Goal: Task Accomplishment & Management: Use online tool/utility

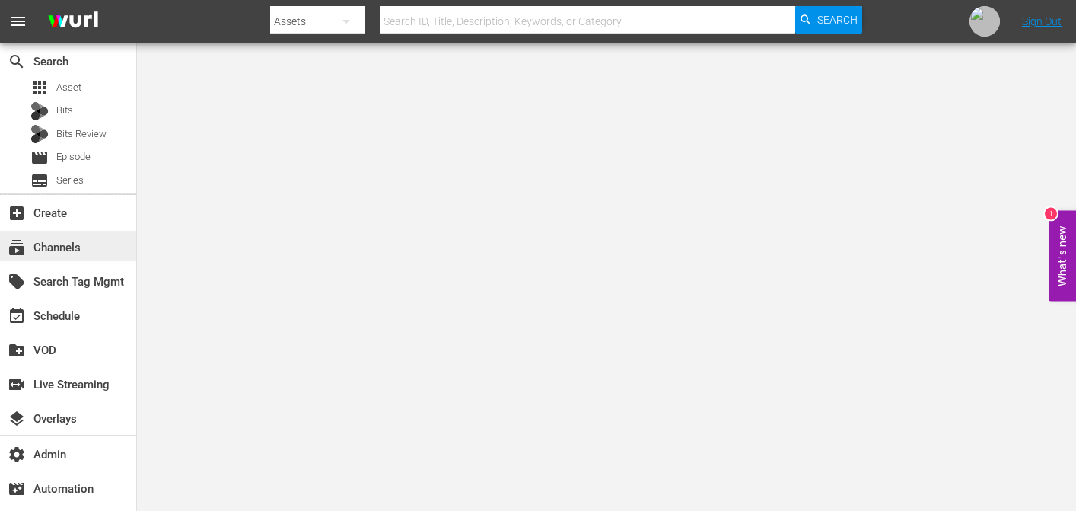
click at [90, 246] on div "subscriptions Channels" at bounding box center [68, 246] width 136 height 30
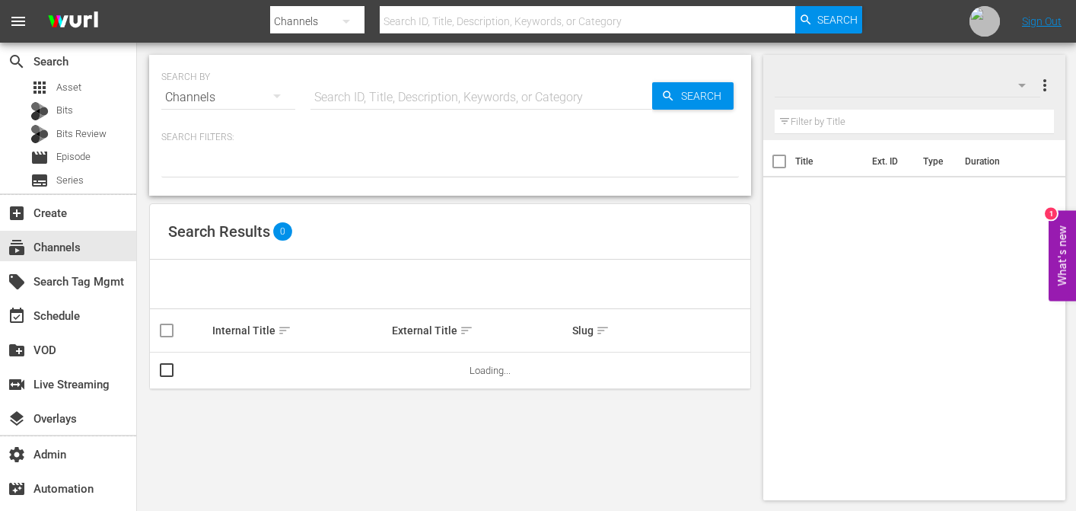
click at [376, 109] on hr at bounding box center [482, 109] width 342 height 1
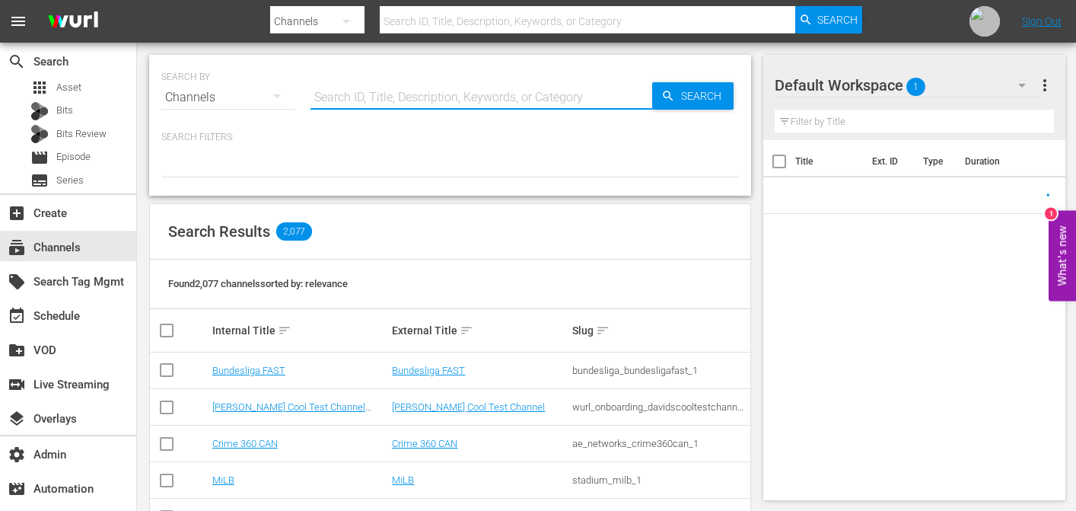
click at [397, 98] on input "text" at bounding box center [482, 97] width 342 height 37
paste input "bloomberg_quicktake_3"
type input "bloomberg_quicktake_3"
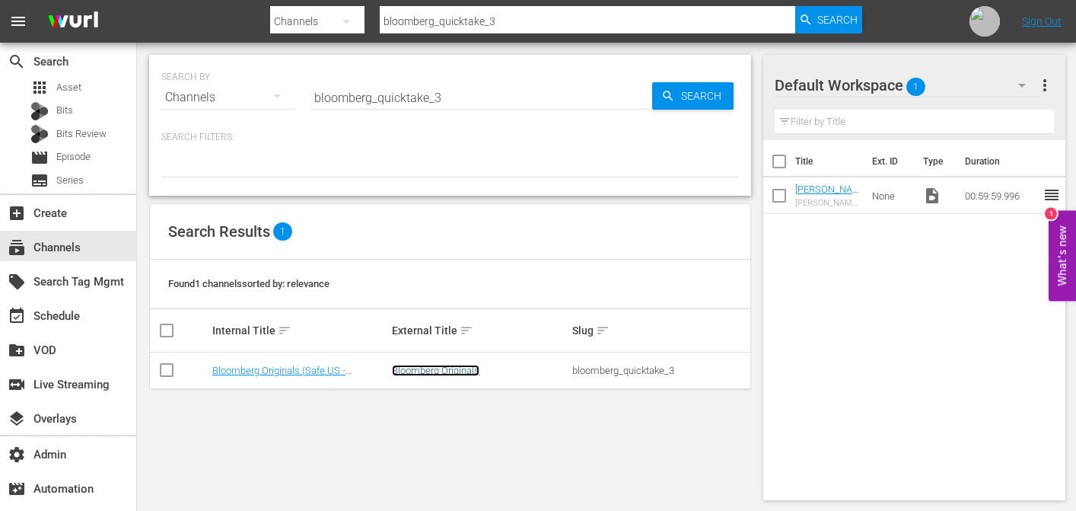
click at [438, 368] on link "Bloomberg Originals" at bounding box center [436, 370] width 88 height 11
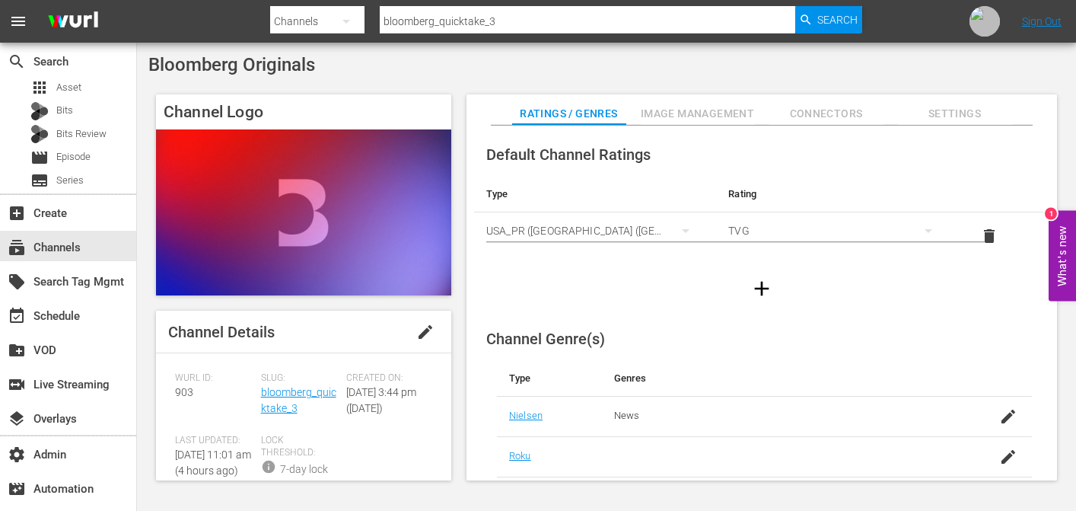
click at [291, 399] on div "Slug: bloomberg_quicktake_3" at bounding box center [304, 403] width 86 height 62
click at [288, 390] on link "bloomberg_quicktake_3" at bounding box center [298, 400] width 75 height 28
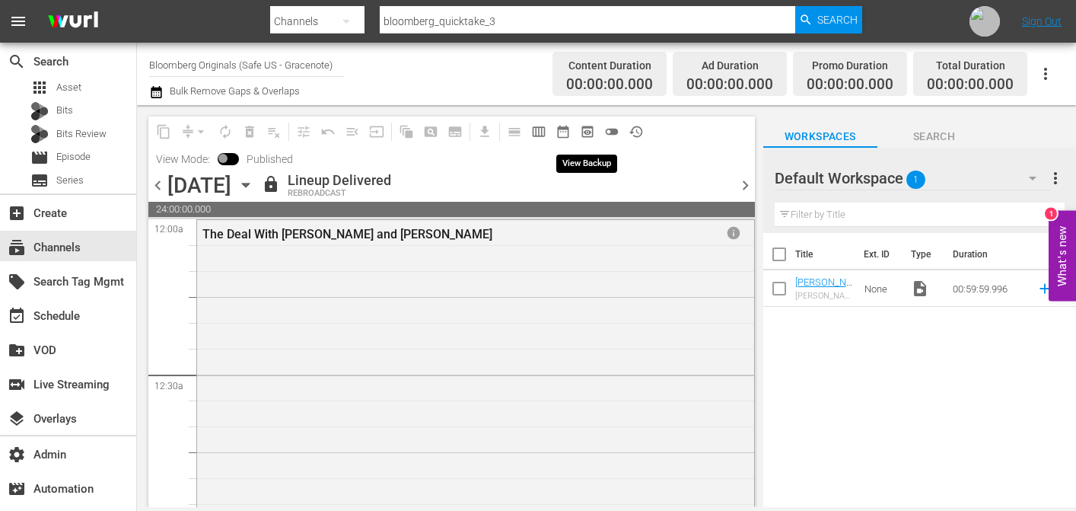
click at [585, 132] on span "preview_outlined" at bounding box center [587, 131] width 15 height 15
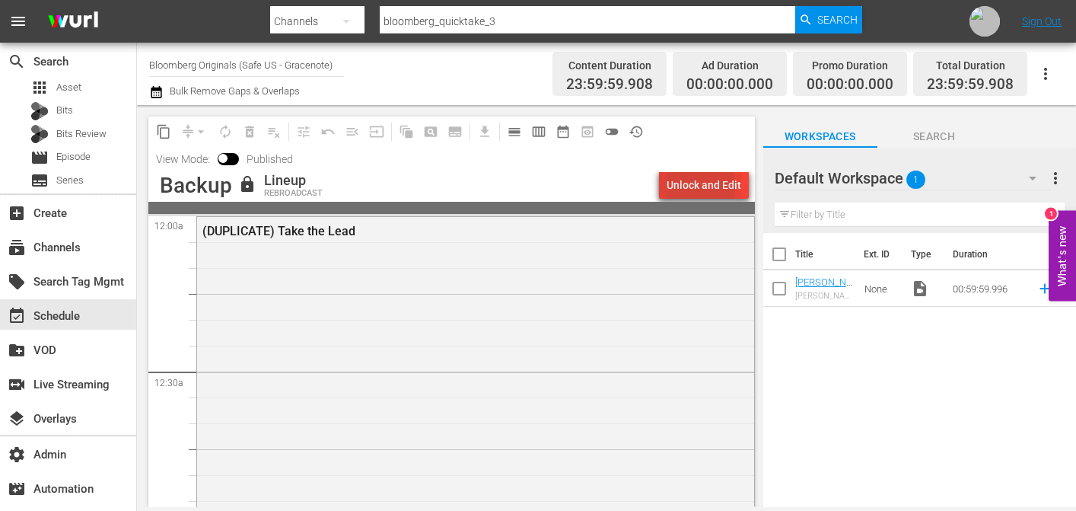
click at [690, 188] on div "Unlock and Edit" at bounding box center [704, 184] width 75 height 27
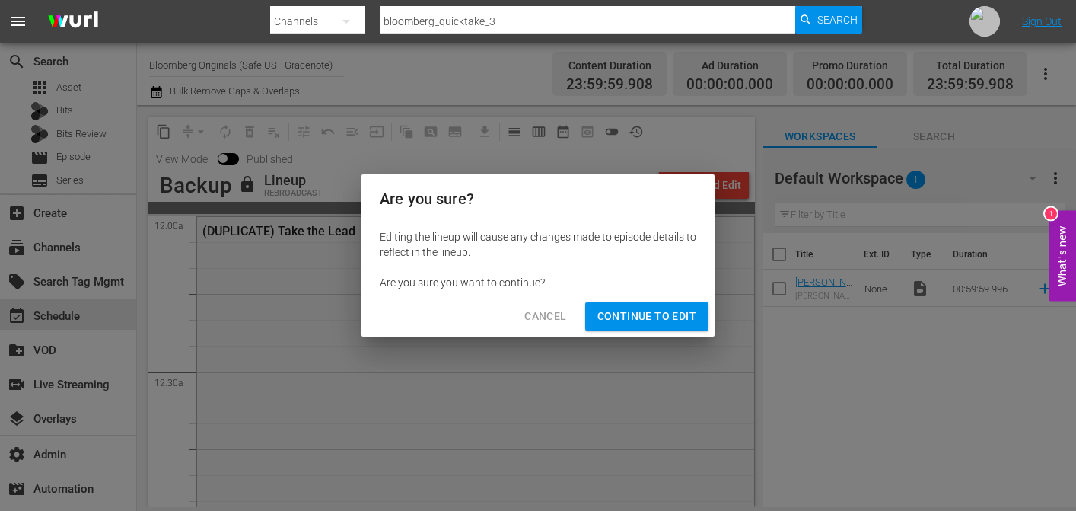
click at [647, 320] on span "Continue to Edit" at bounding box center [646, 316] width 99 height 19
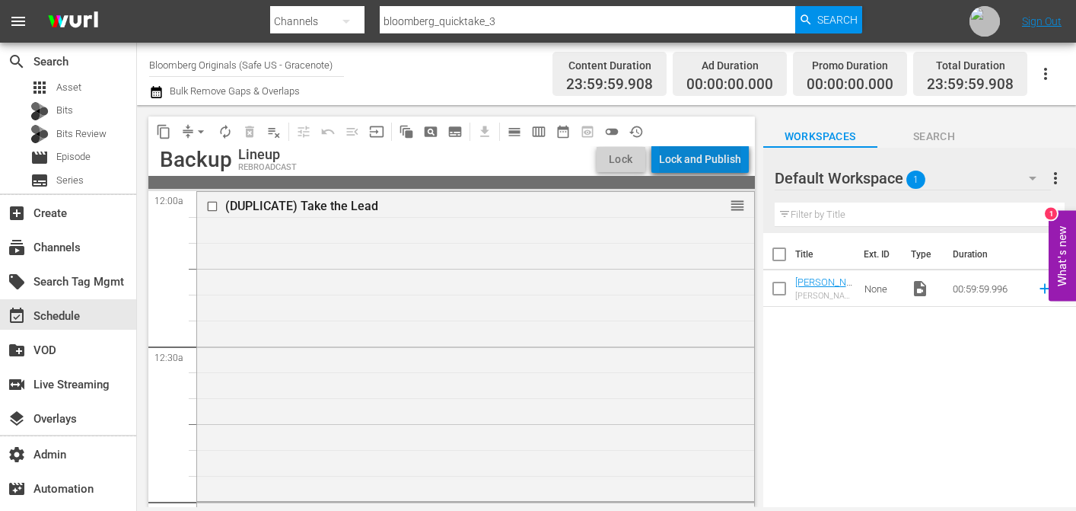
click at [709, 163] on div "Lock and Publish" at bounding box center [700, 158] width 82 height 27
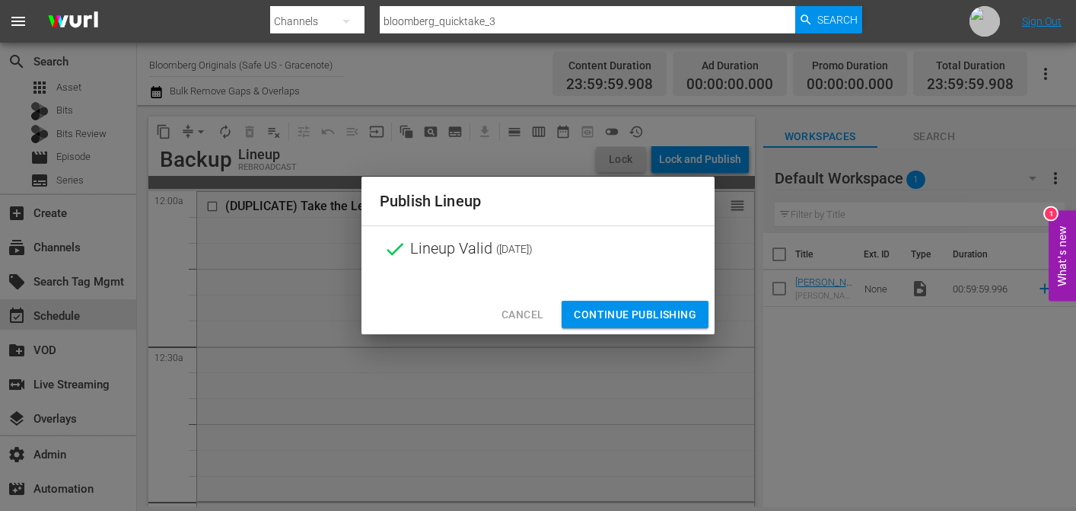
click at [655, 320] on span "Continue Publishing" at bounding box center [635, 314] width 123 height 19
